Goal: Browse casually: Explore the website without a specific task or goal

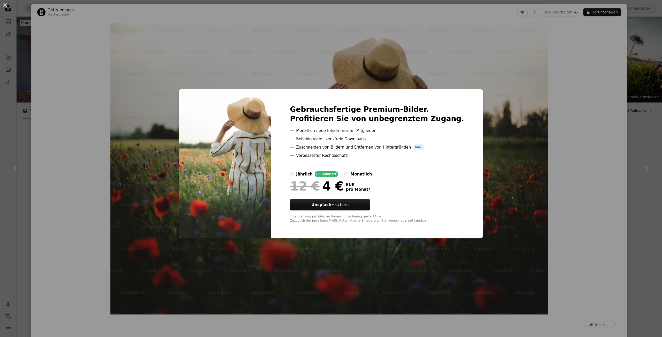
scroll to position [651, 0]
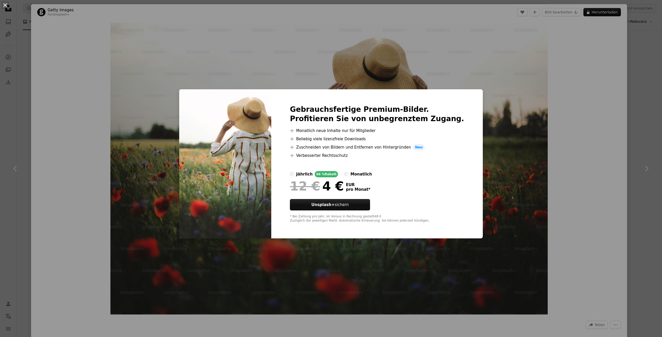
click at [6, 5] on button "An X shape" at bounding box center [5, 5] width 6 height 6
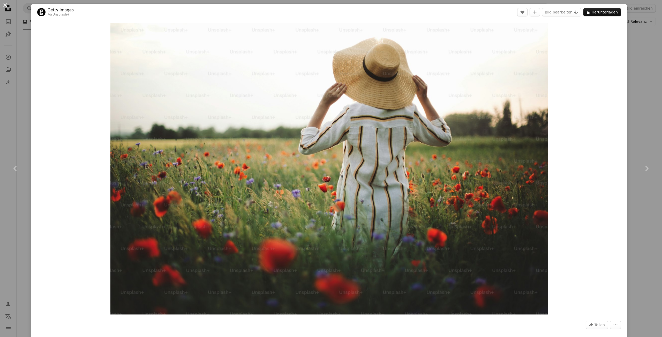
click at [4, 5] on button "An X shape" at bounding box center [5, 5] width 6 height 6
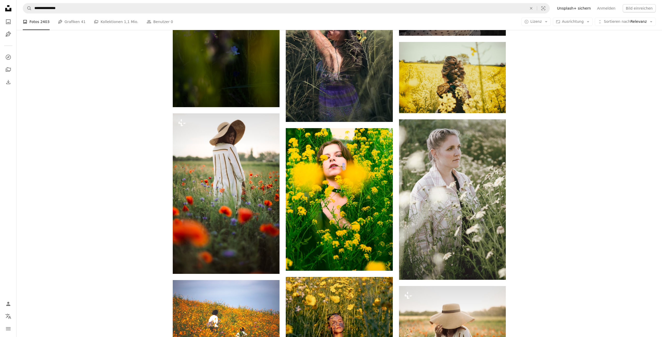
scroll to position [2118, 0]
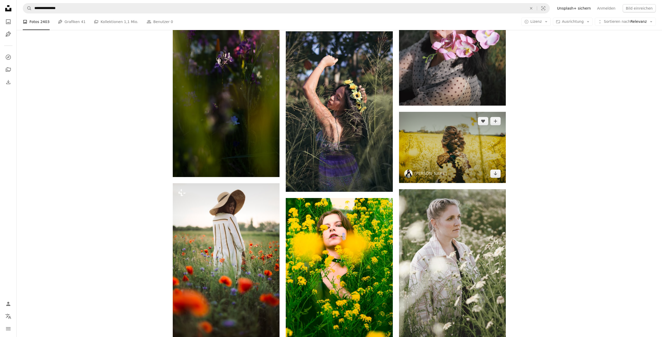
click at [440, 117] on img at bounding box center [452, 147] width 107 height 71
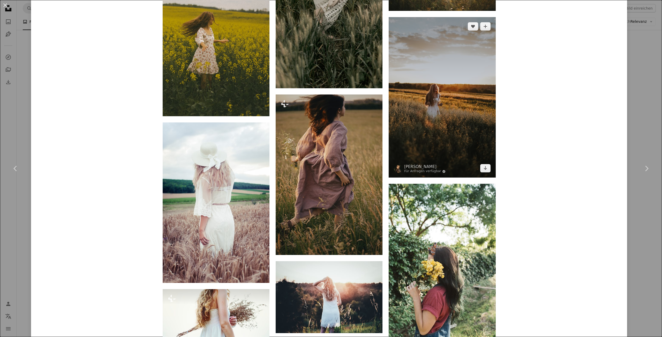
scroll to position [1523, 0]
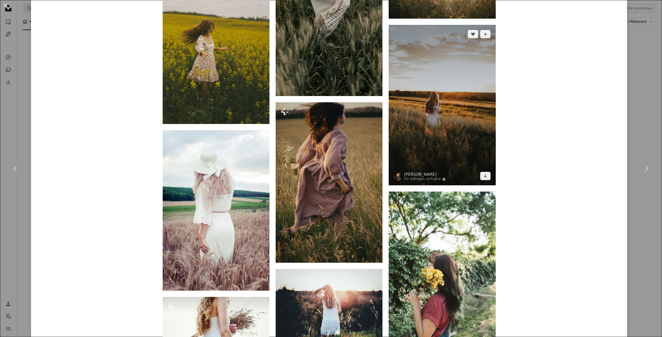
click at [447, 106] on img at bounding box center [442, 105] width 107 height 160
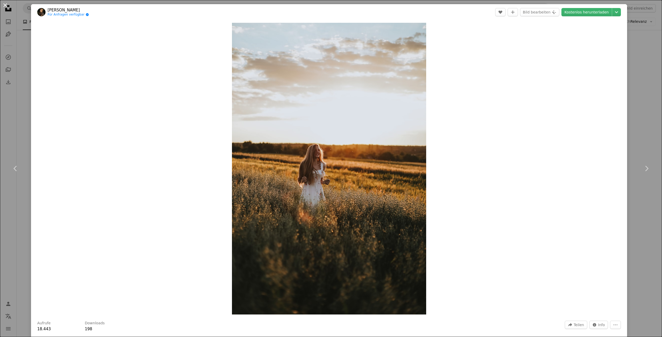
click at [7, 6] on button "An X shape" at bounding box center [5, 5] width 6 height 6
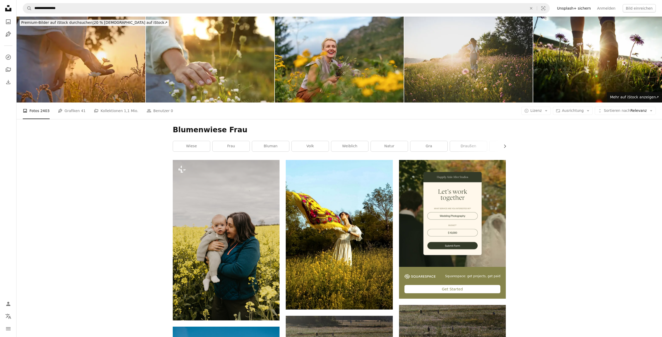
click at [498, 63] on img at bounding box center [468, 60] width 129 height 86
